Goal: Complete application form: Complete application form

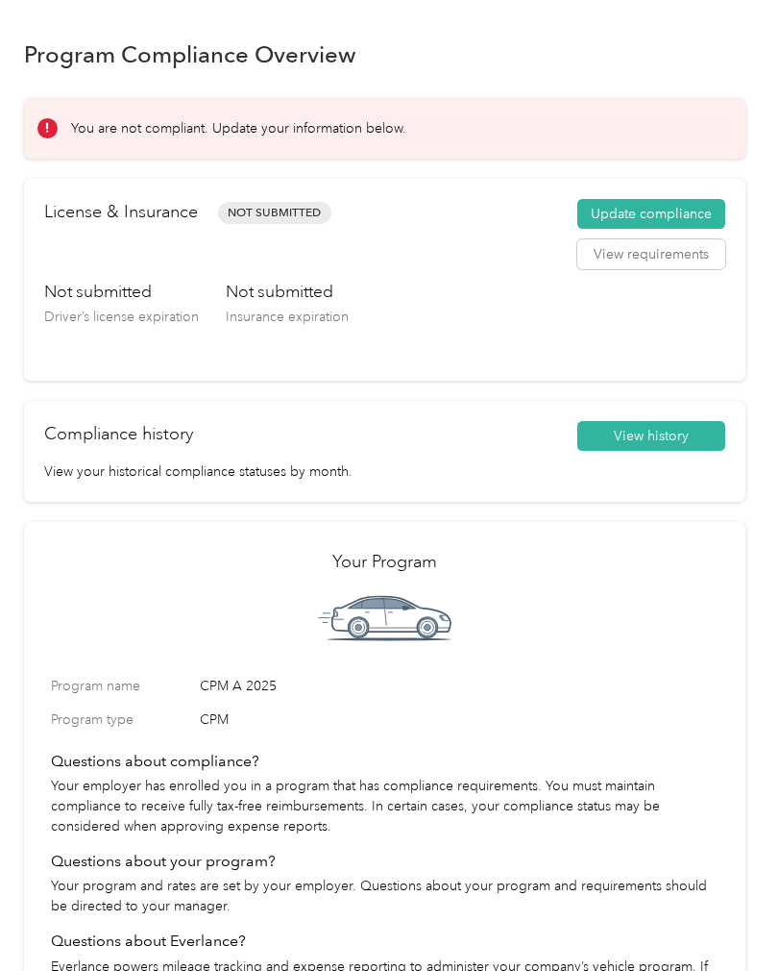
click at [659, 209] on button "Update compliance" at bounding box center [652, 214] width 148 height 31
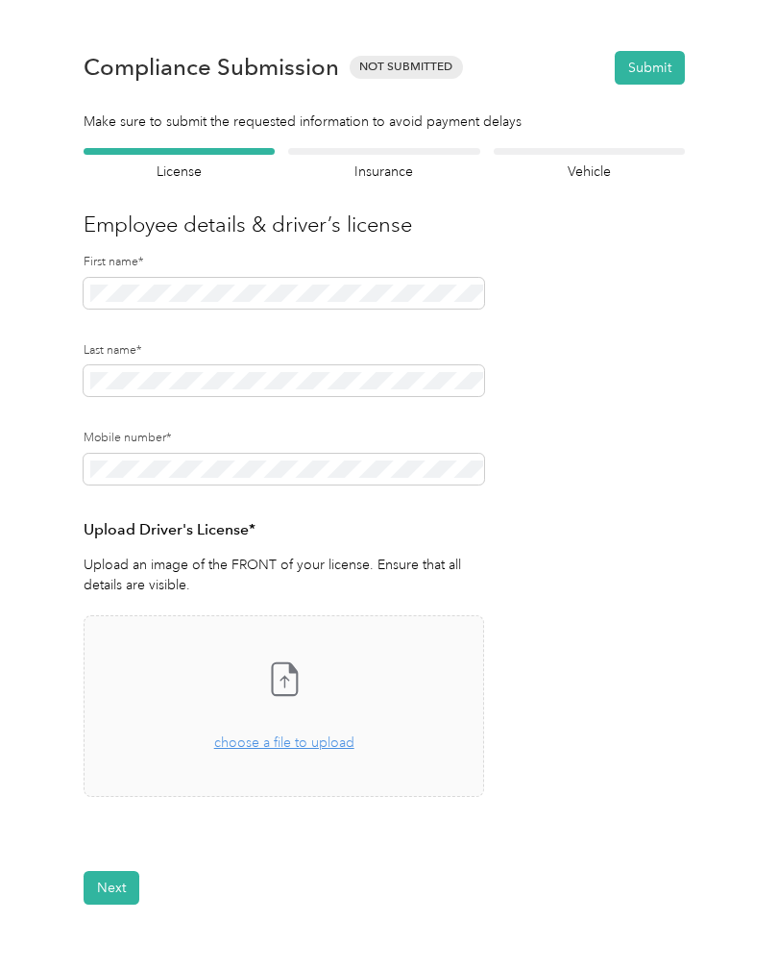
click at [545, 787] on form "Employee details & driver’s license License Insurance declaration Insurance Veh…" at bounding box center [385, 526] width 602 height 756
click at [295, 665] on icon at bounding box center [292, 668] width 7 height 10
click at [145, 842] on span "image.jpg" at bounding box center [181, 843] width 107 height 13
click at [112, 847] on icon at bounding box center [102, 853] width 20 height 18
click at [441, 850] on button "View" at bounding box center [434, 852] width 30 height 13
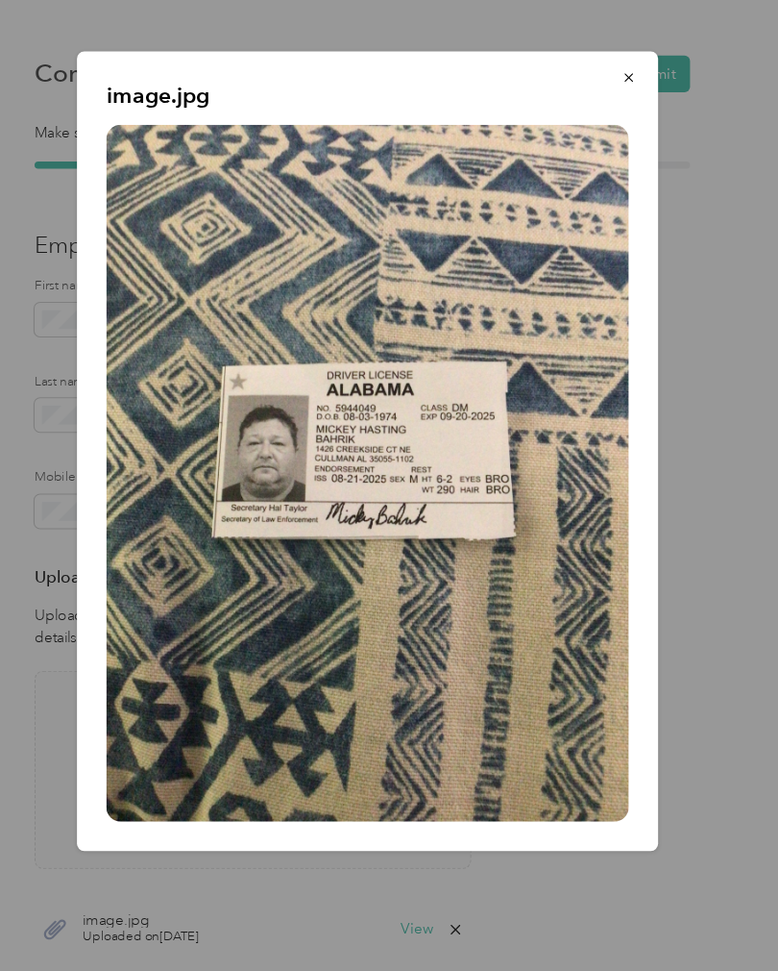
click at [623, 72] on icon "button" at bounding box center [629, 70] width 13 height 13
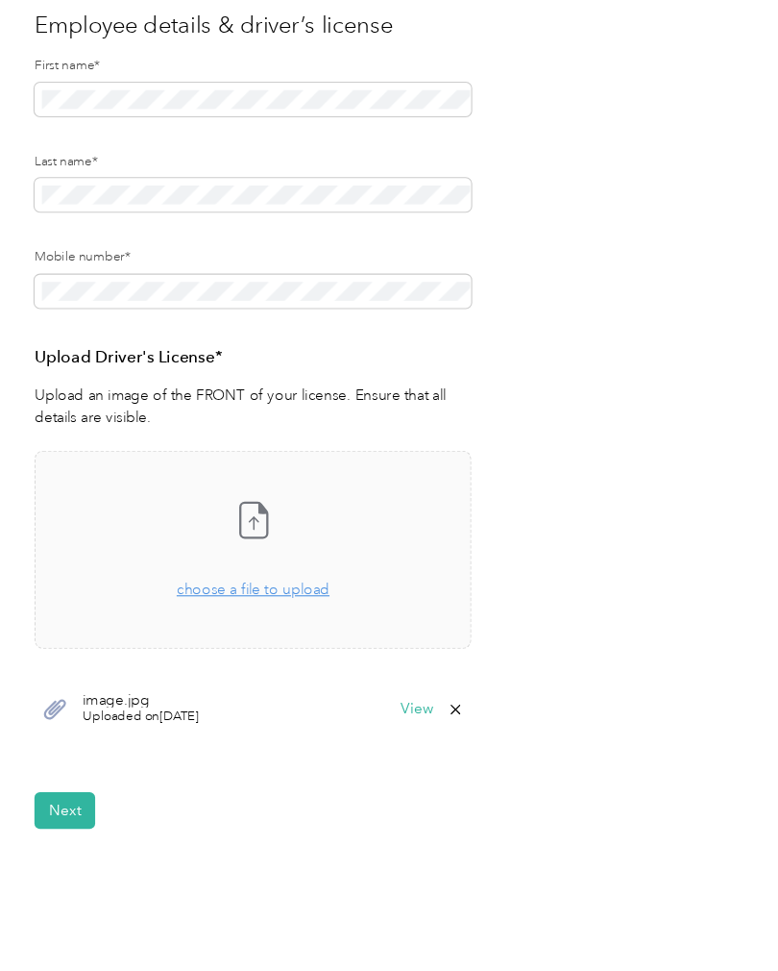
scroll to position [201, 0]
click at [84, 741] on button "Next" at bounding box center [112, 745] width 56 height 34
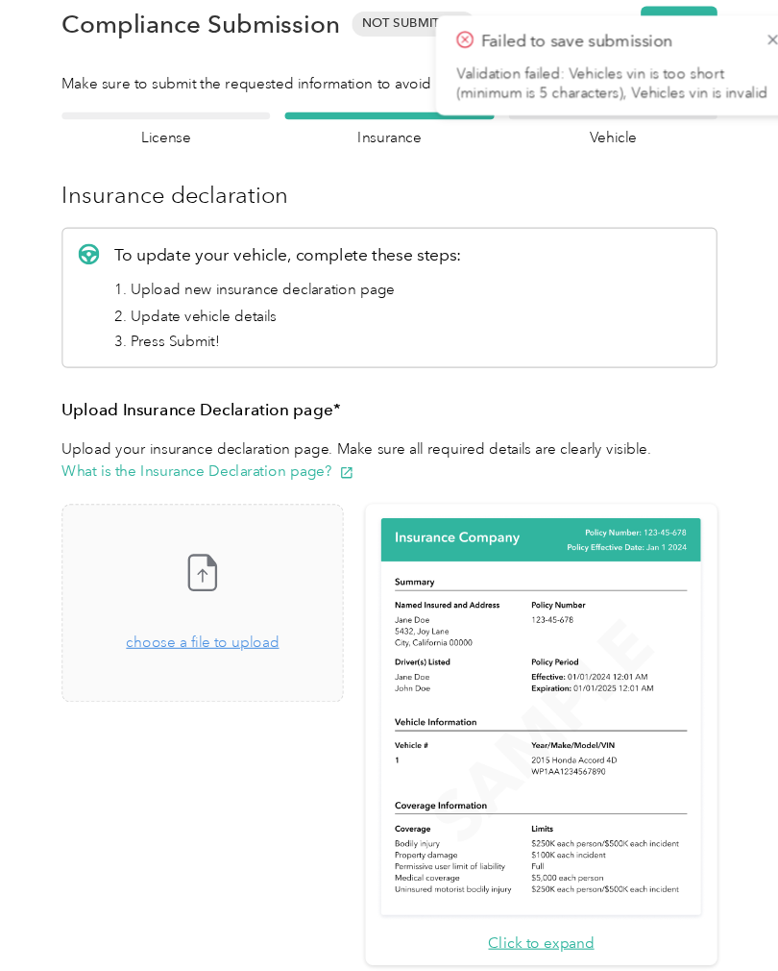
scroll to position [23, 0]
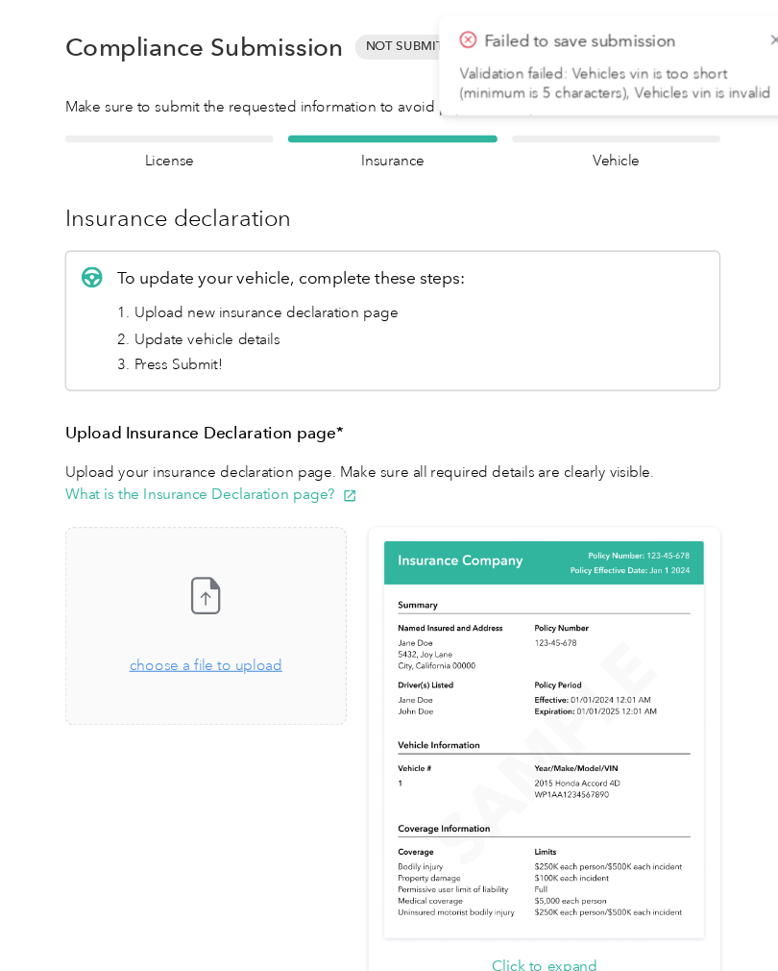
click at [446, 44] on icon at bounding box center [453, 37] width 15 height 17
click at [729, 33] on icon at bounding box center [736, 37] width 15 height 17
